Goal: Task Accomplishment & Management: Manage account settings

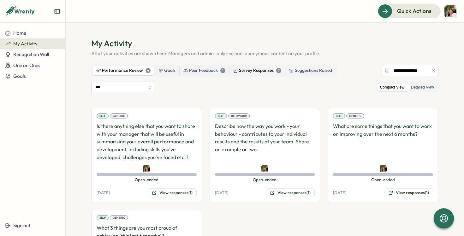
click at [255, 72] on div "Survey Responses 3" at bounding box center [257, 70] width 48 height 7
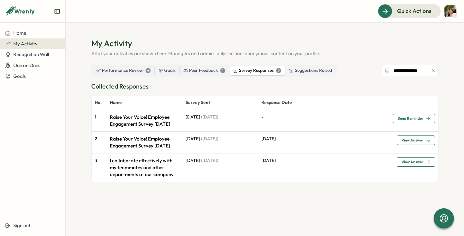
click at [334, 129] on td "-" at bounding box center [324, 120] width 132 height 21
click at [143, 121] on p "Raise Your Voice! Employee Engagement Survey [DATE]" at bounding box center [144, 121] width 69 height 14
click at [141, 140] on td "Raise Your Voice! Employee Engagement Survey [DATE]" at bounding box center [145, 143] width 76 height 22
click at [118, 67] on label "Performance Review 4" at bounding box center [123, 70] width 62 height 9
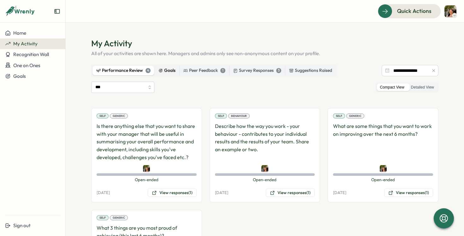
click at [165, 74] on div "Goals" at bounding box center [166, 70] width 17 height 7
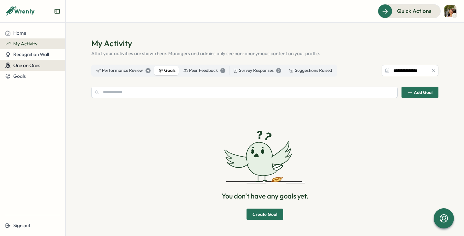
click at [50, 67] on div "One on Ones" at bounding box center [32, 65] width 55 height 6
click at [35, 64] on span "One on Ones" at bounding box center [26, 65] width 27 height 6
click at [58, 66] on div "One on Ones" at bounding box center [32, 65] width 55 height 6
click at [79, 64] on div "Meetings" at bounding box center [77, 65] width 20 height 7
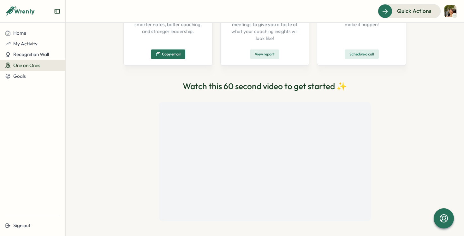
scroll to position [119, 0]
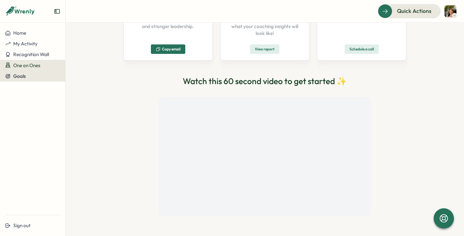
click at [37, 77] on div "Goals" at bounding box center [32, 77] width 55 height 6
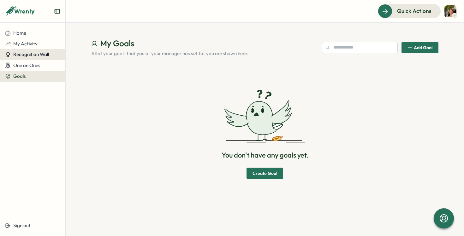
click at [40, 55] on span "Recognition Wall" at bounding box center [31, 54] width 36 height 6
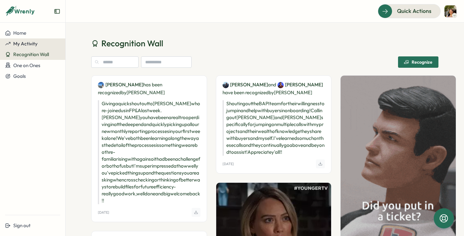
click at [41, 47] on button "My Activity" at bounding box center [32, 43] width 65 height 11
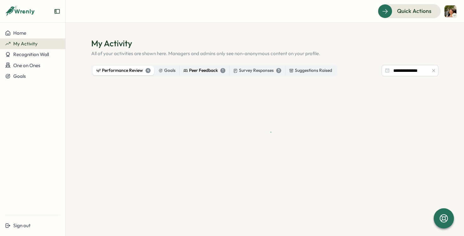
click at [193, 73] on div "Peer Feedback 1" at bounding box center [204, 70] width 42 height 7
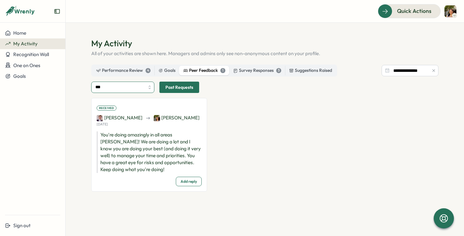
click at [126, 84] on input "***" at bounding box center [122, 87] width 63 height 11
click at [128, 86] on input "***" at bounding box center [122, 87] width 63 height 11
click at [168, 91] on span "Past Requests" at bounding box center [179, 87] width 28 height 11
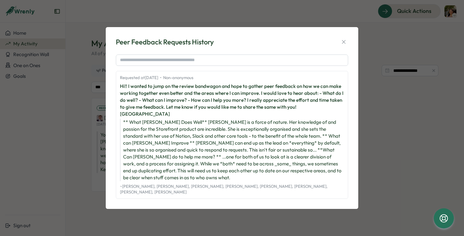
click at [394, 150] on div "Peer Feedback Requests History Requested at [DATE] • Non-anonymous Hi!! I wante…" at bounding box center [232, 118] width 464 height 236
click at [340, 46] on button "button" at bounding box center [343, 42] width 9 height 9
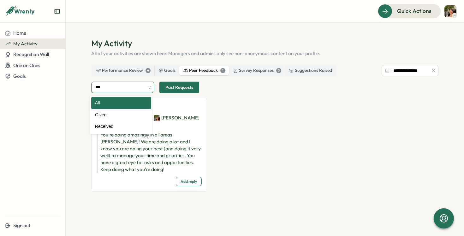
click at [130, 89] on input "***" at bounding box center [122, 87] width 63 height 11
type input "********"
